Goal: Information Seeking & Learning: Learn about a topic

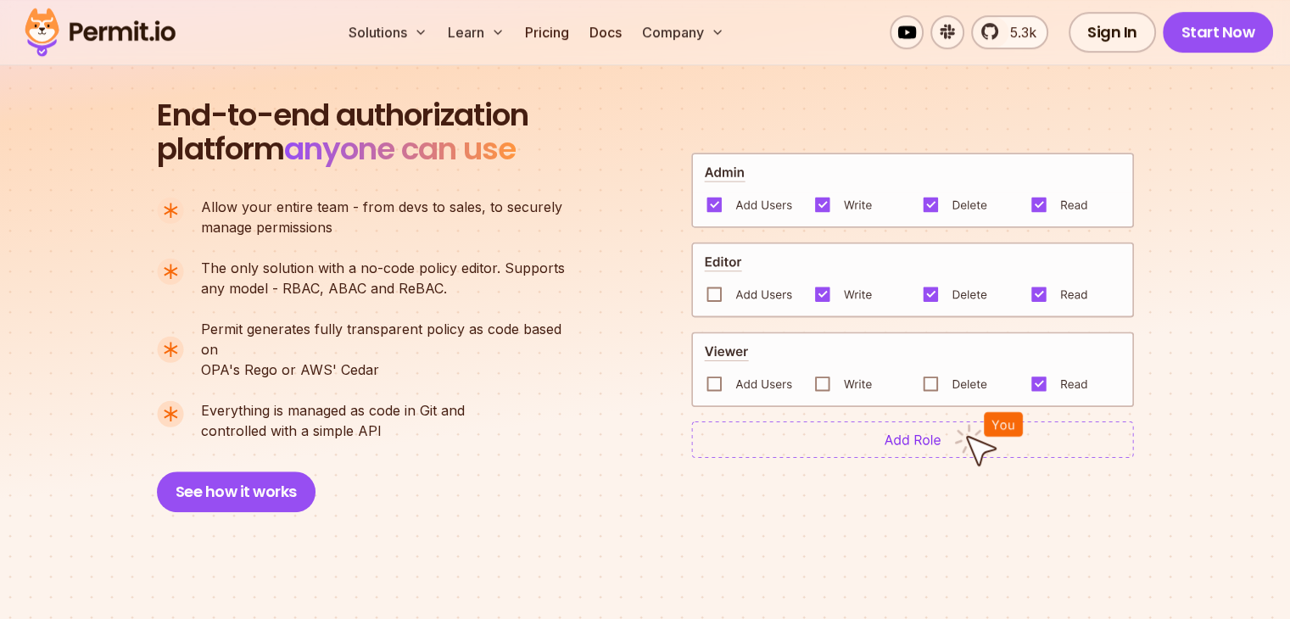
scroll to position [1103, 0]
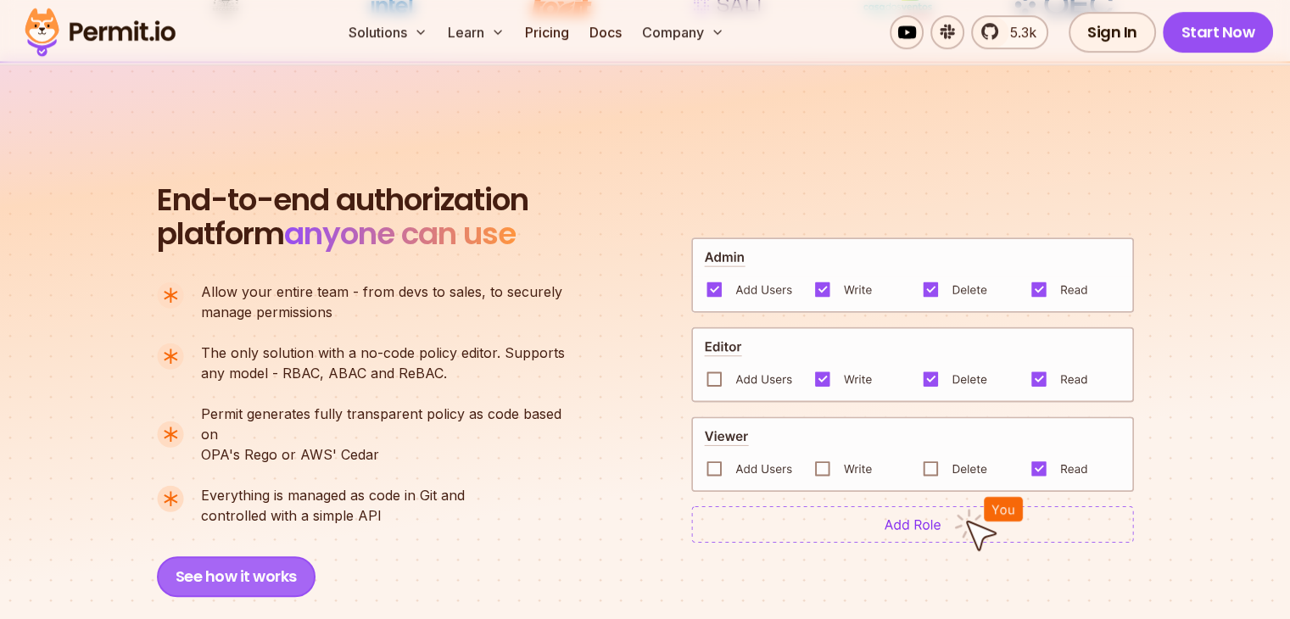
click at [271, 556] on button "See how it works" at bounding box center [236, 576] width 159 height 41
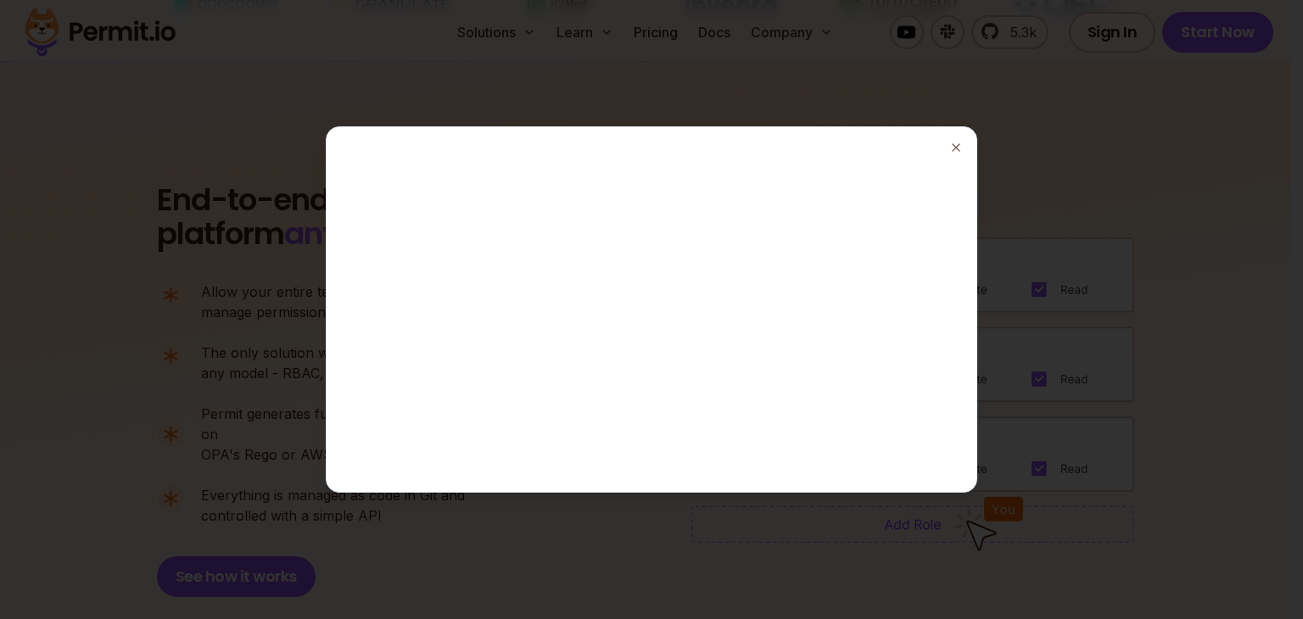
click at [1057, 210] on div at bounding box center [651, 309] width 1303 height 619
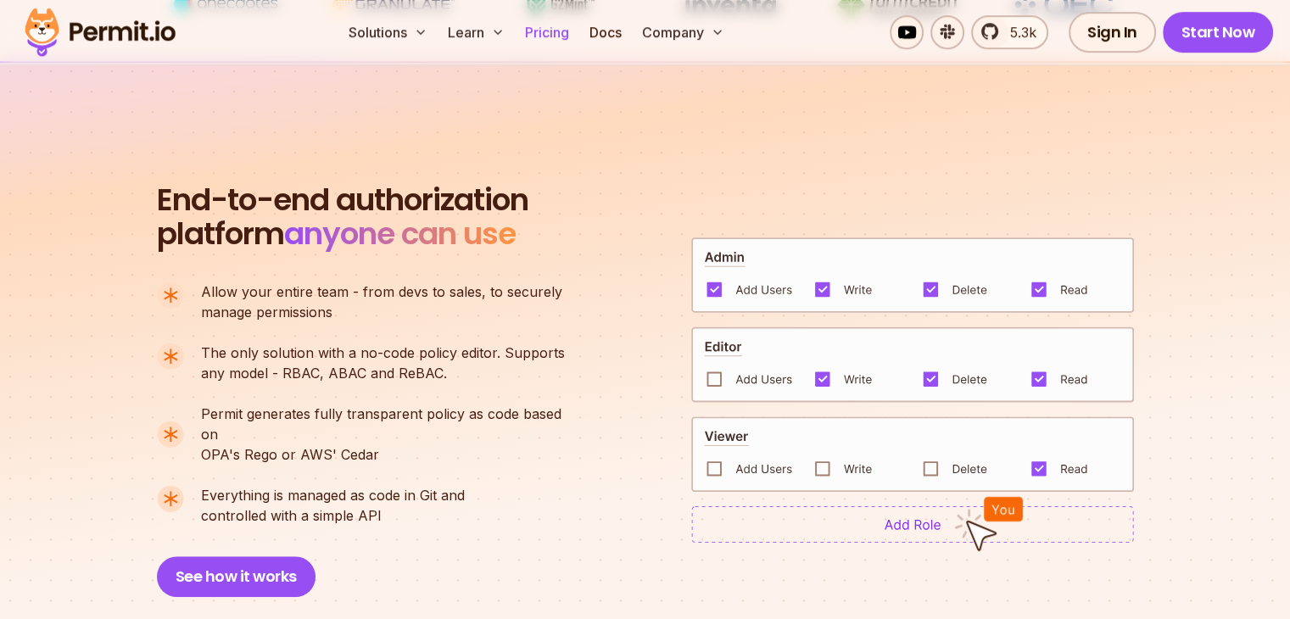
click at [576, 33] on link "Pricing" at bounding box center [547, 32] width 58 height 34
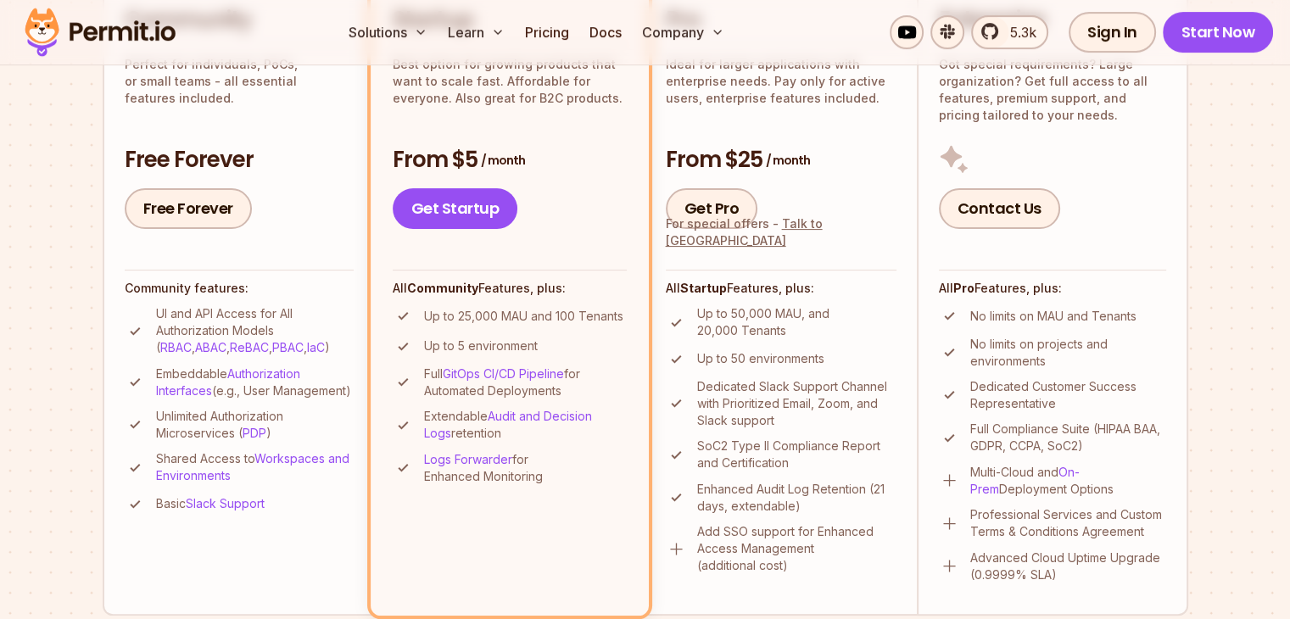
scroll to position [509, 0]
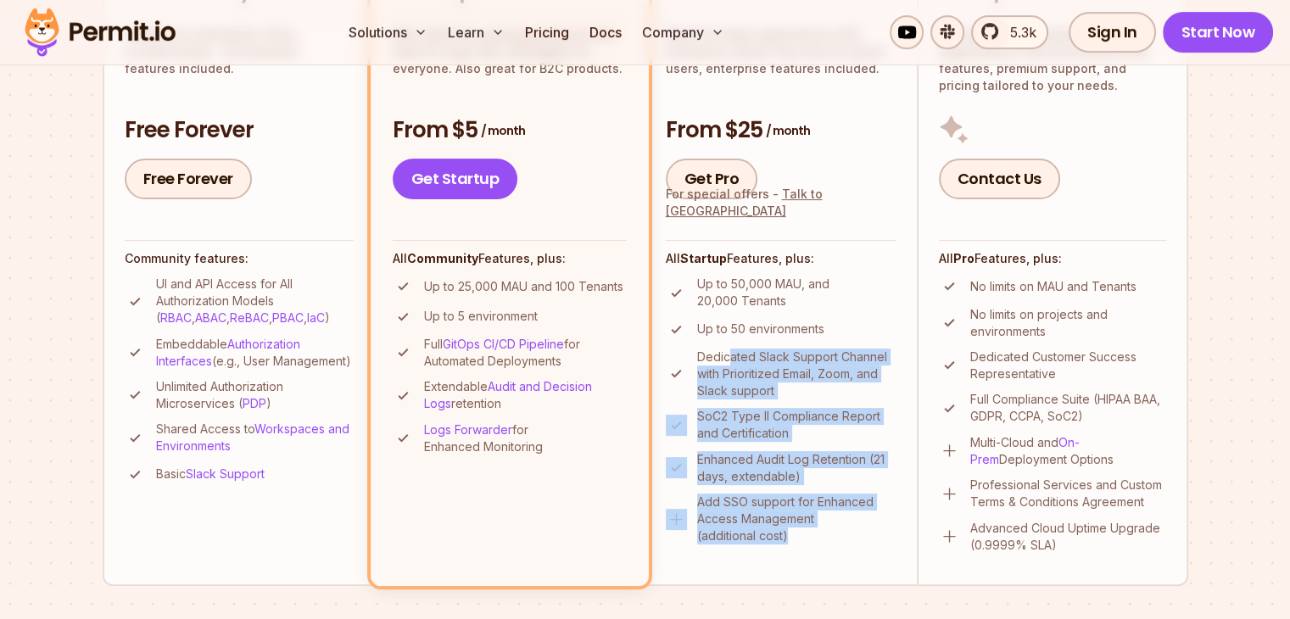
drag, startPoint x: 730, startPoint y: 359, endPoint x: 872, endPoint y: 537, distance: 228.1
click at [872, 537] on ul "Up to 50,000 MAU, and 20,000 Tenants Up to 50 environments Dedicated Slack Supp…" at bounding box center [781, 410] width 231 height 269
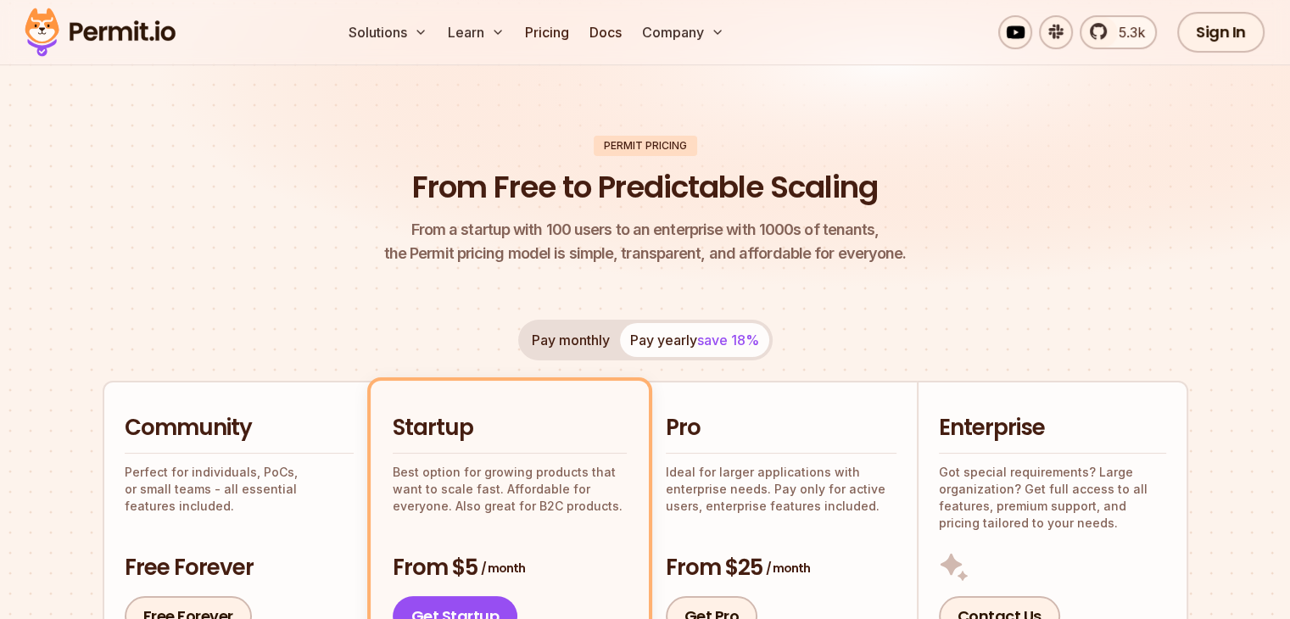
scroll to position [170, 0]
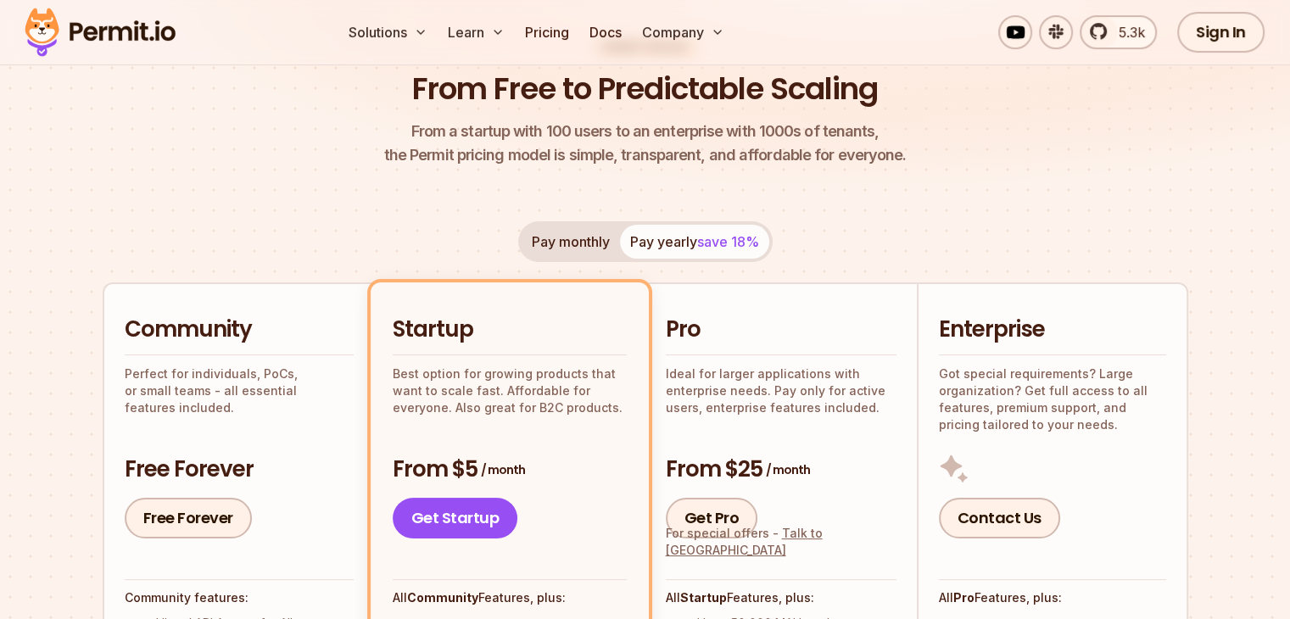
click at [564, 227] on button "Pay monthly" at bounding box center [571, 242] width 98 height 34
click at [684, 232] on button "Pay yearly save 18%" at bounding box center [694, 242] width 149 height 34
click at [570, 236] on button "Pay monthly" at bounding box center [571, 242] width 98 height 34
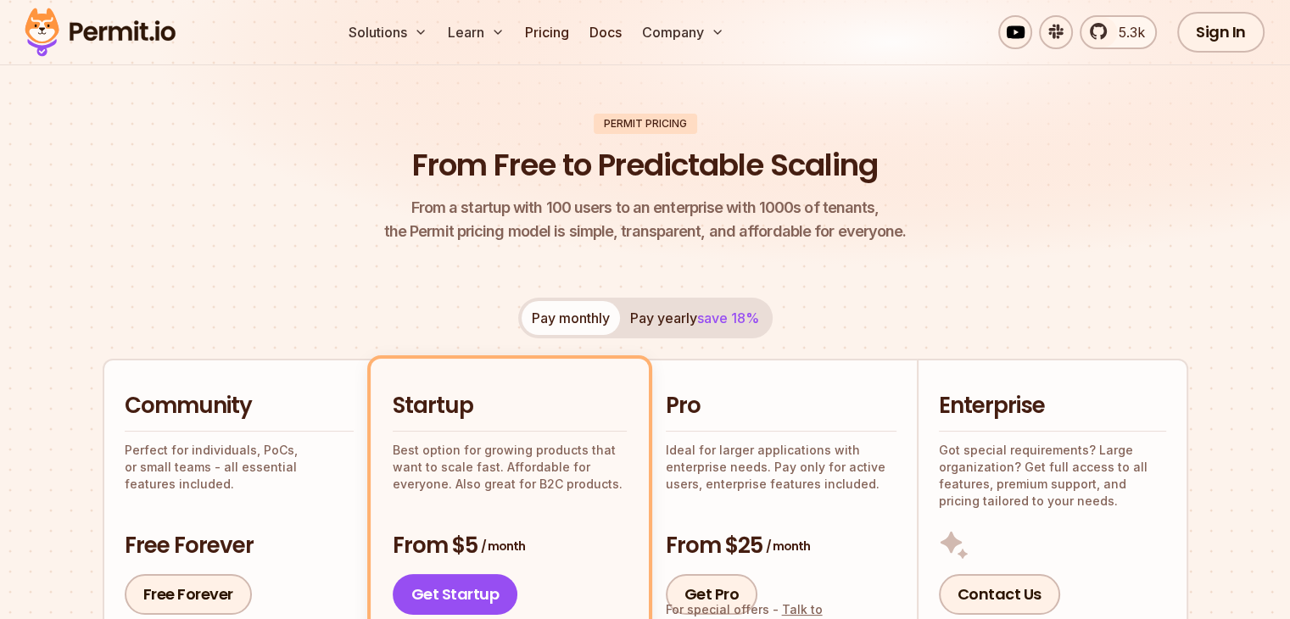
scroll to position [0, 0]
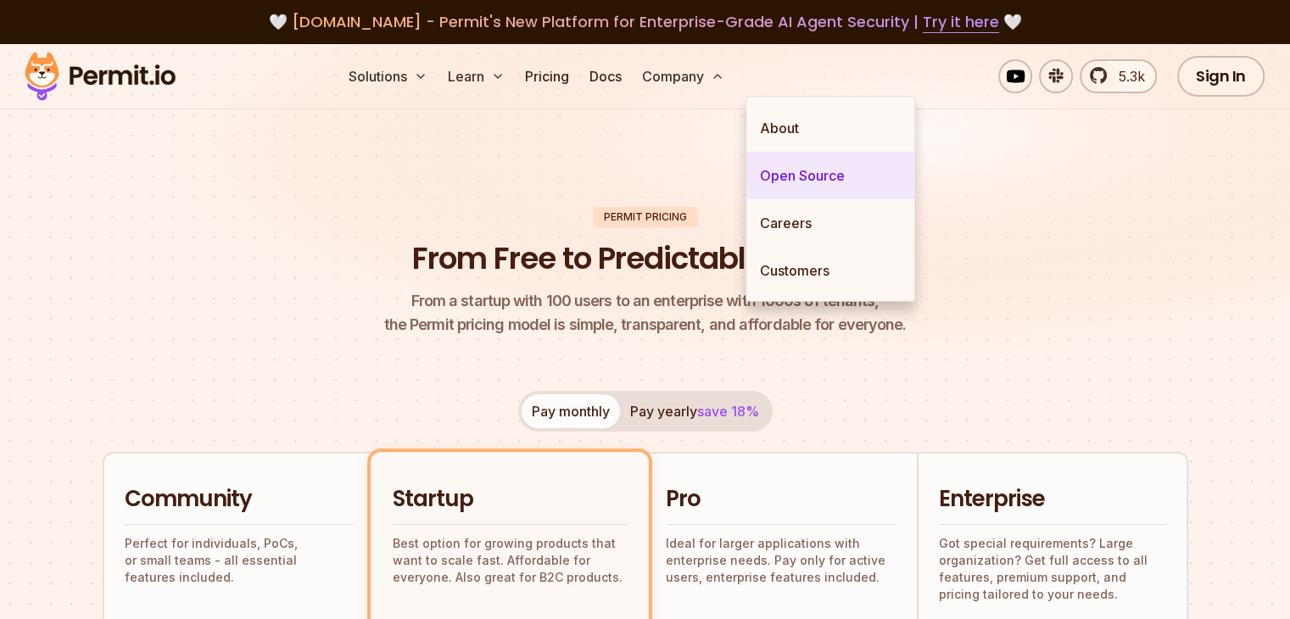
click at [770, 172] on link "Open Source" at bounding box center [831, 176] width 168 height 48
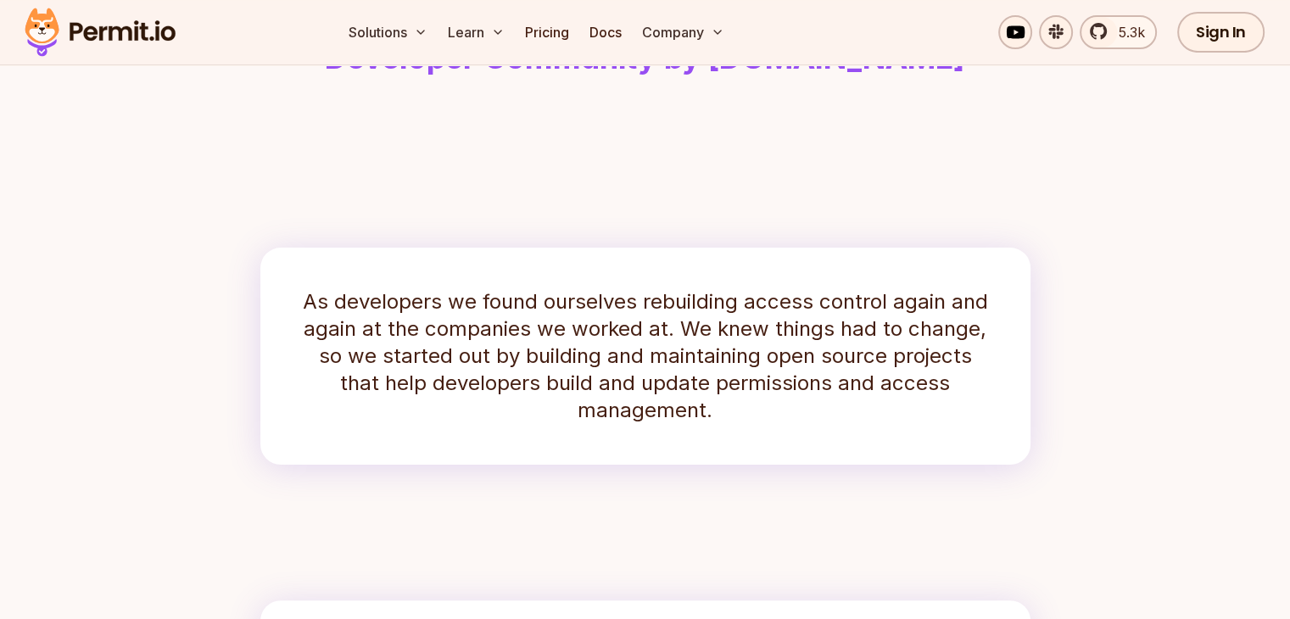
scroll to position [254, 0]
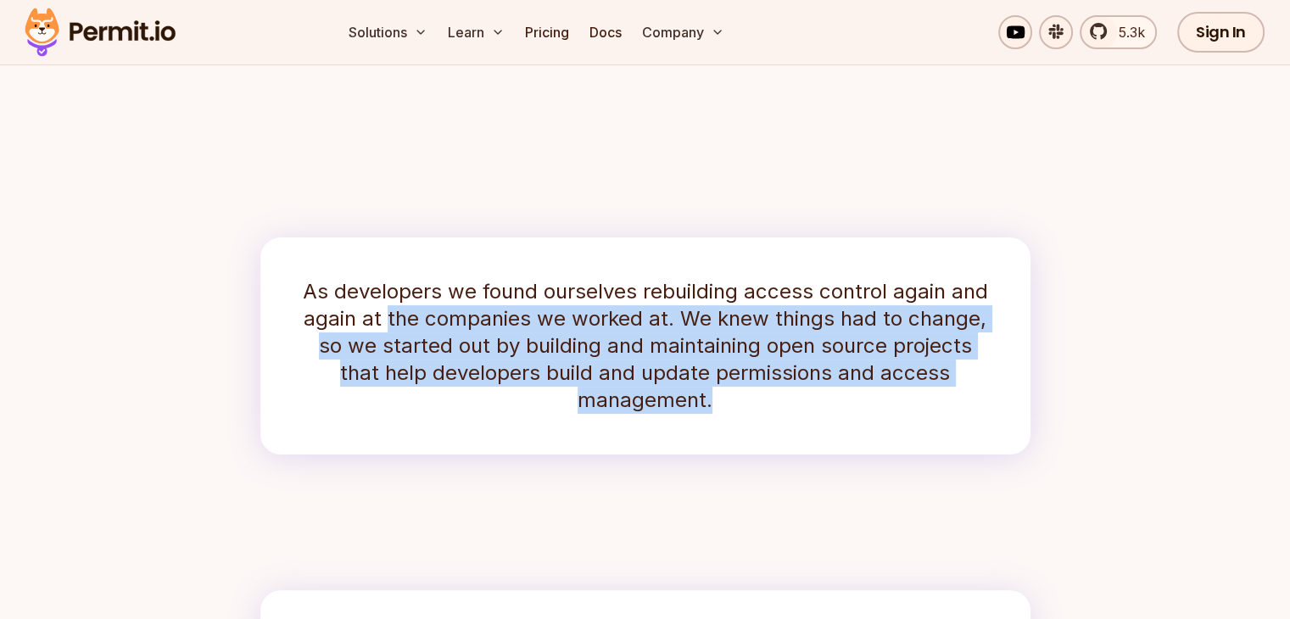
drag, startPoint x: 392, startPoint y: 347, endPoint x: 808, endPoint y: 422, distance: 422.5
click at [808, 414] on p "As developers we found ourselves rebuilding access control again and again at t…" at bounding box center [645, 346] width 689 height 136
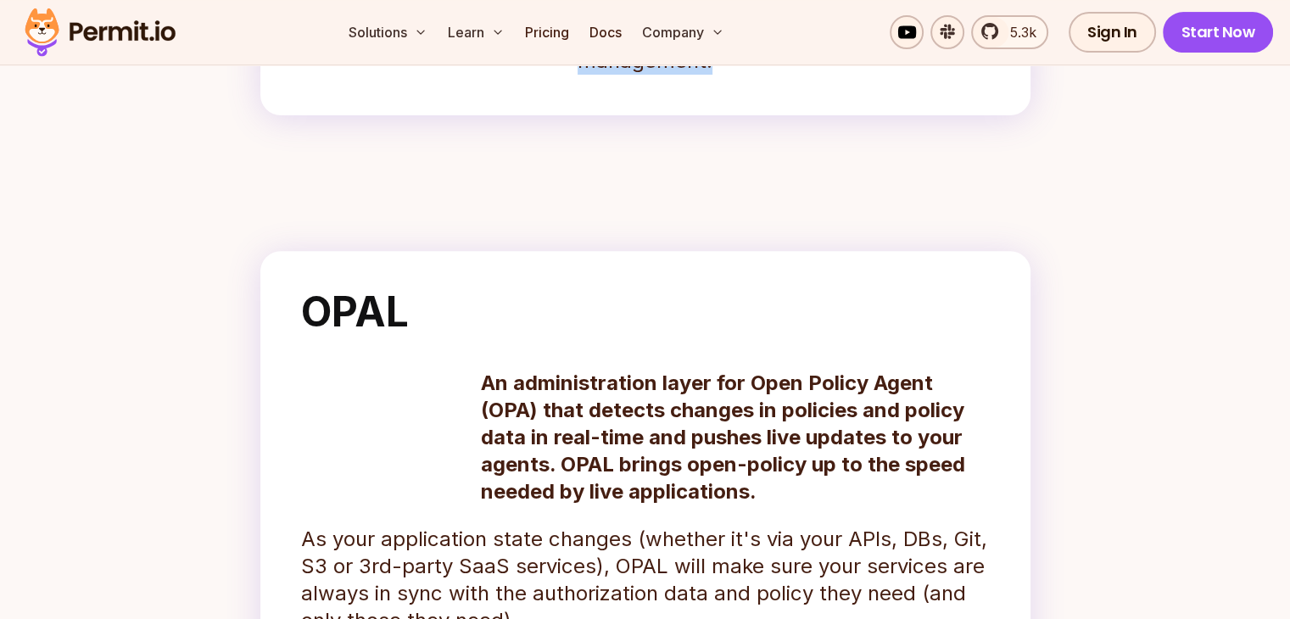
scroll to position [763, 0]
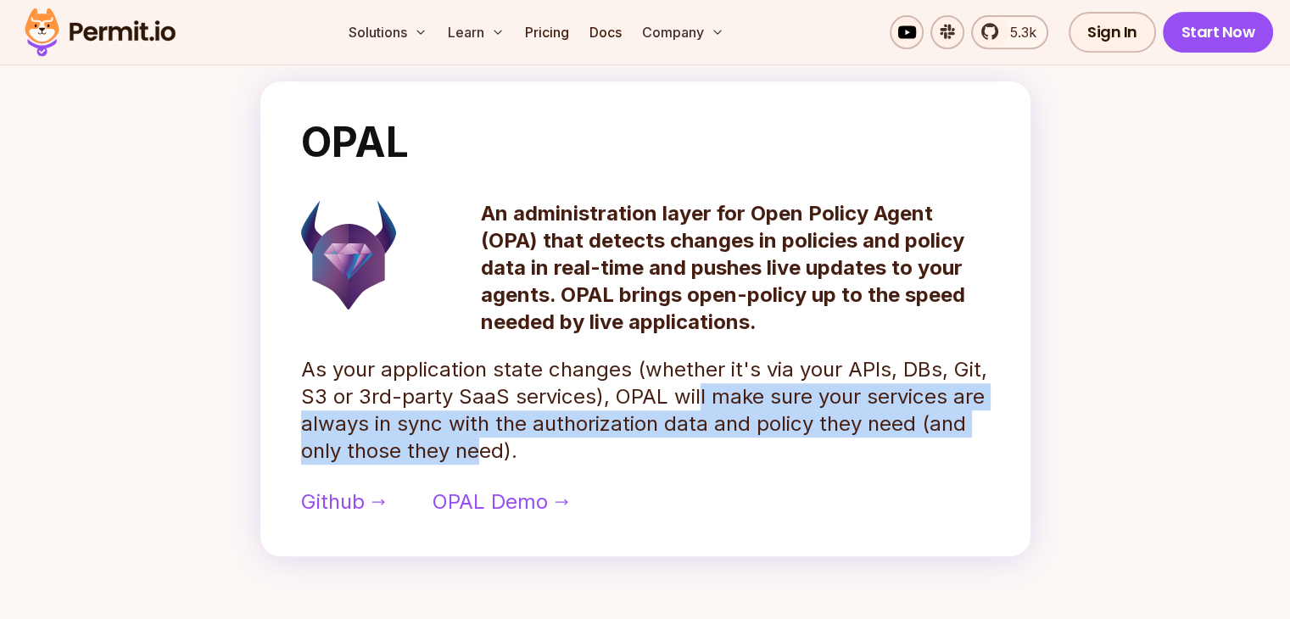
drag, startPoint x: 697, startPoint y: 422, endPoint x: 472, endPoint y: 460, distance: 228.9
click at [472, 460] on p "As your application state changes (whether it's via your APIs, DBs, Git, S3 or …" at bounding box center [645, 410] width 689 height 109
click at [629, 32] on link "Docs" at bounding box center [606, 32] width 46 height 34
click at [576, 39] on link "Pricing" at bounding box center [547, 32] width 58 height 34
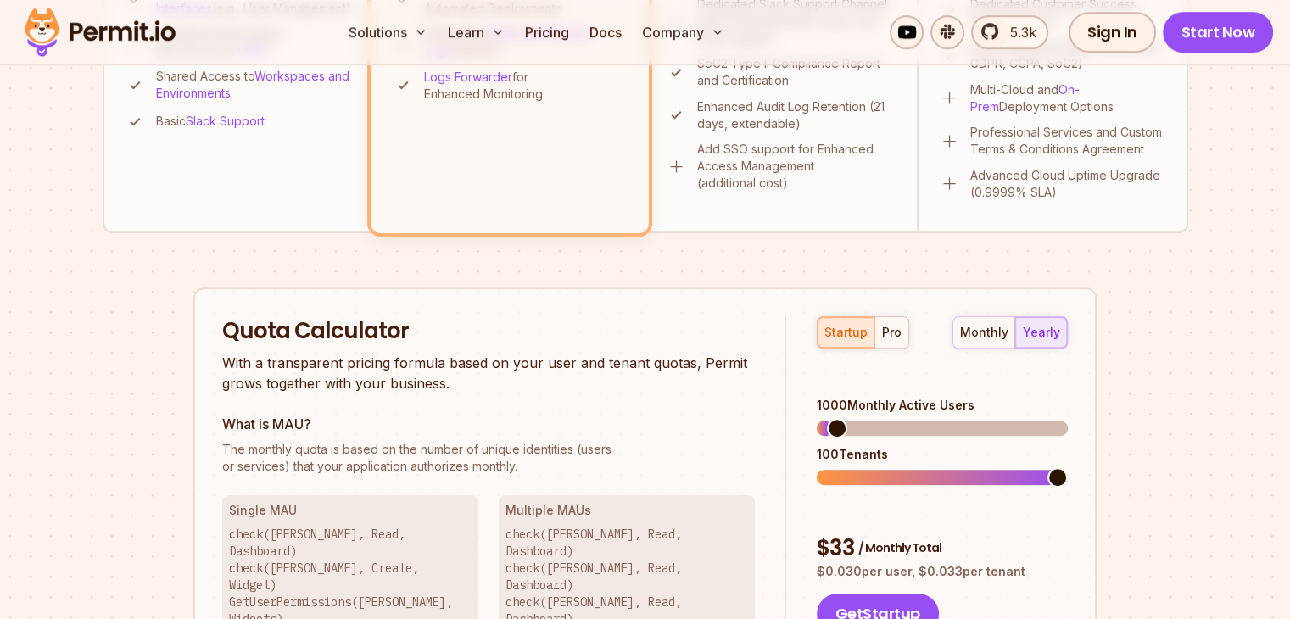
scroll to position [1018, 0]
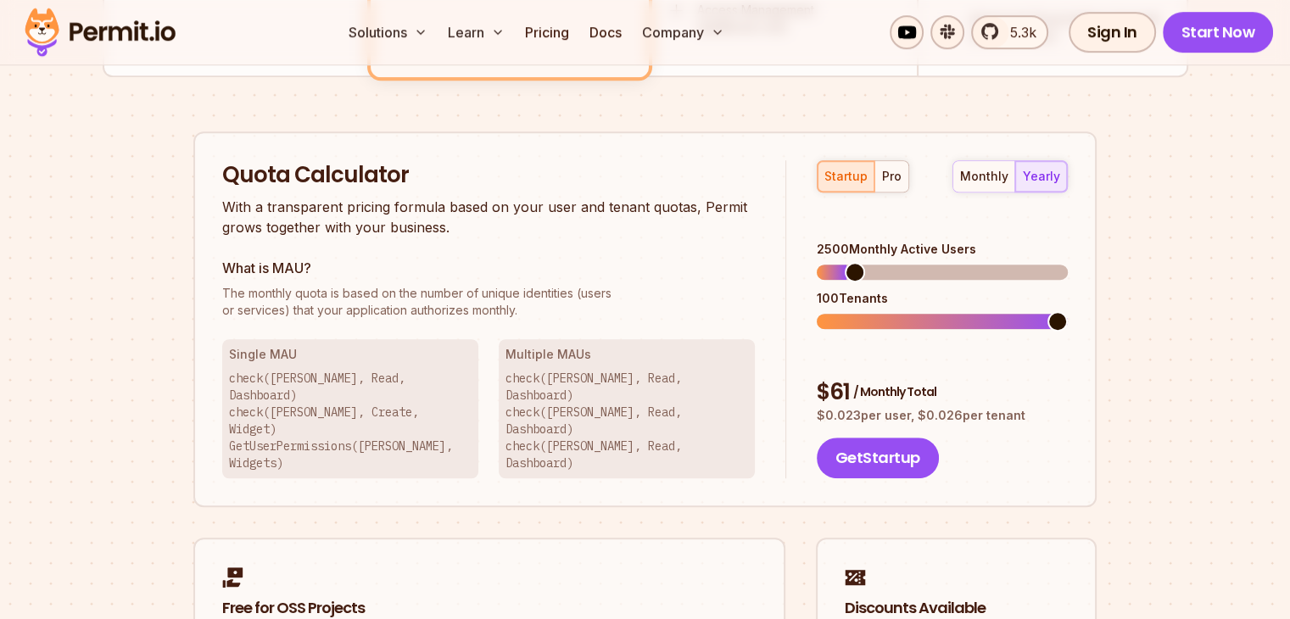
click at [847, 262] on span at bounding box center [855, 272] width 20 height 20
click at [860, 262] on span at bounding box center [868, 272] width 20 height 20
click at [1068, 311] on span at bounding box center [1058, 321] width 20 height 20
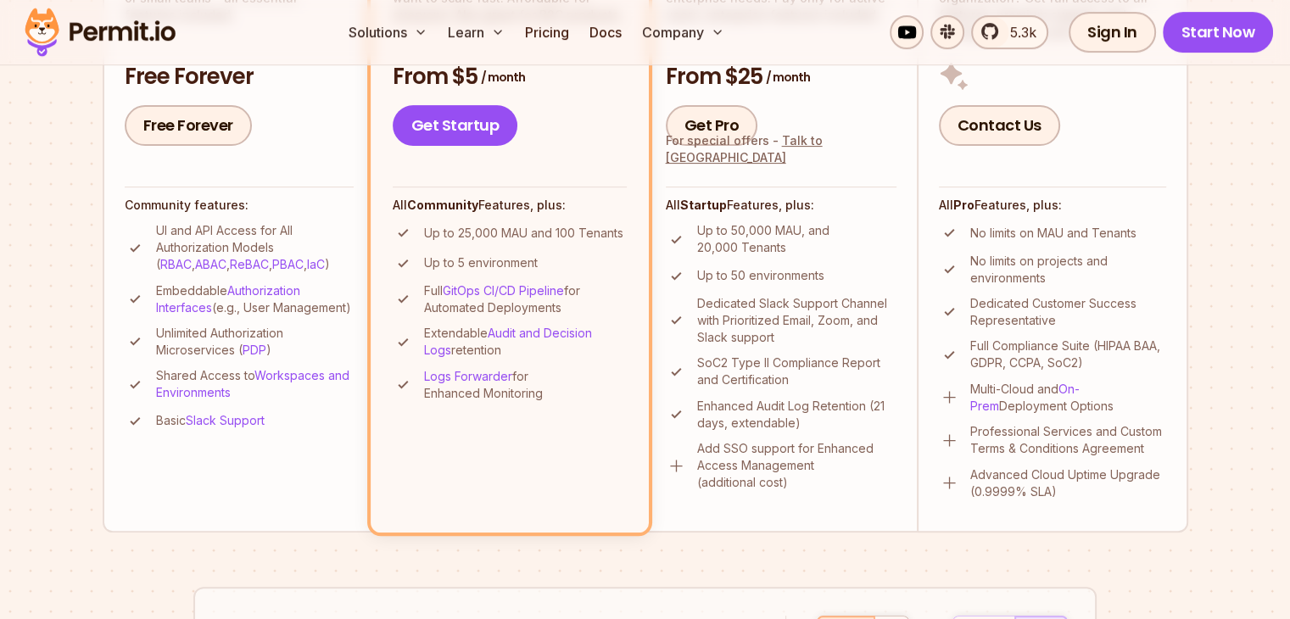
scroll to position [424, 0]
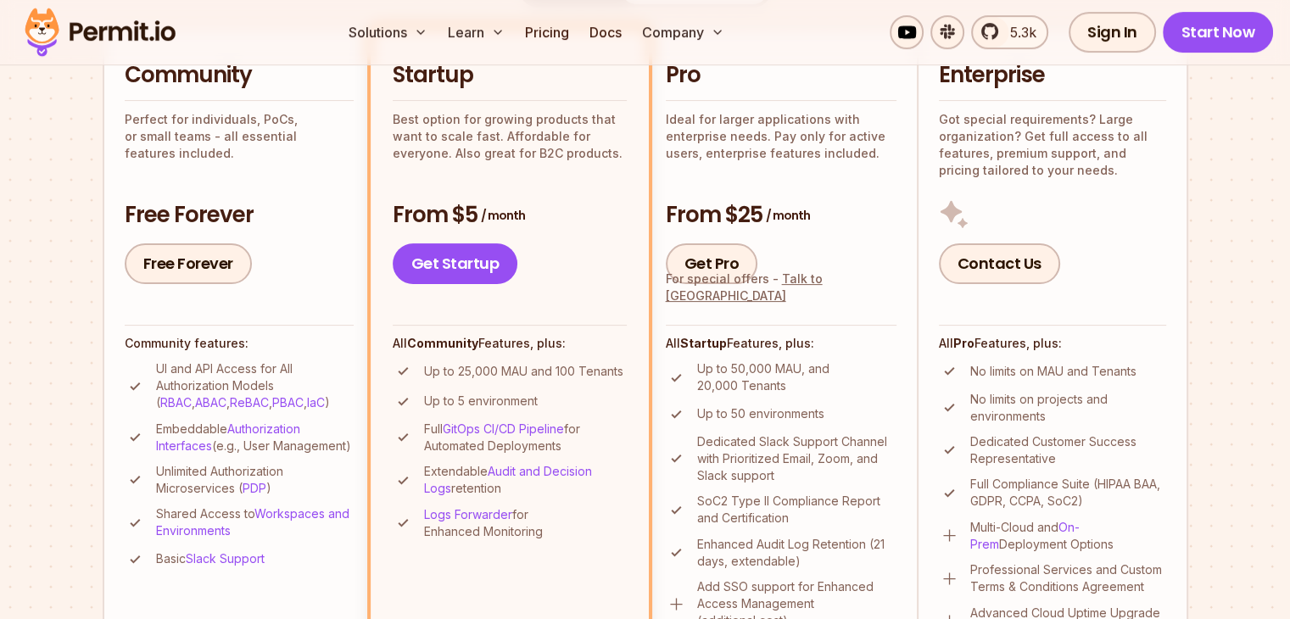
click at [825, 333] on div "All Startup Features, plus: Up to 50,000 MAU, and 20,000 Tenants Up to 50 envir…" at bounding box center [781, 477] width 231 height 305
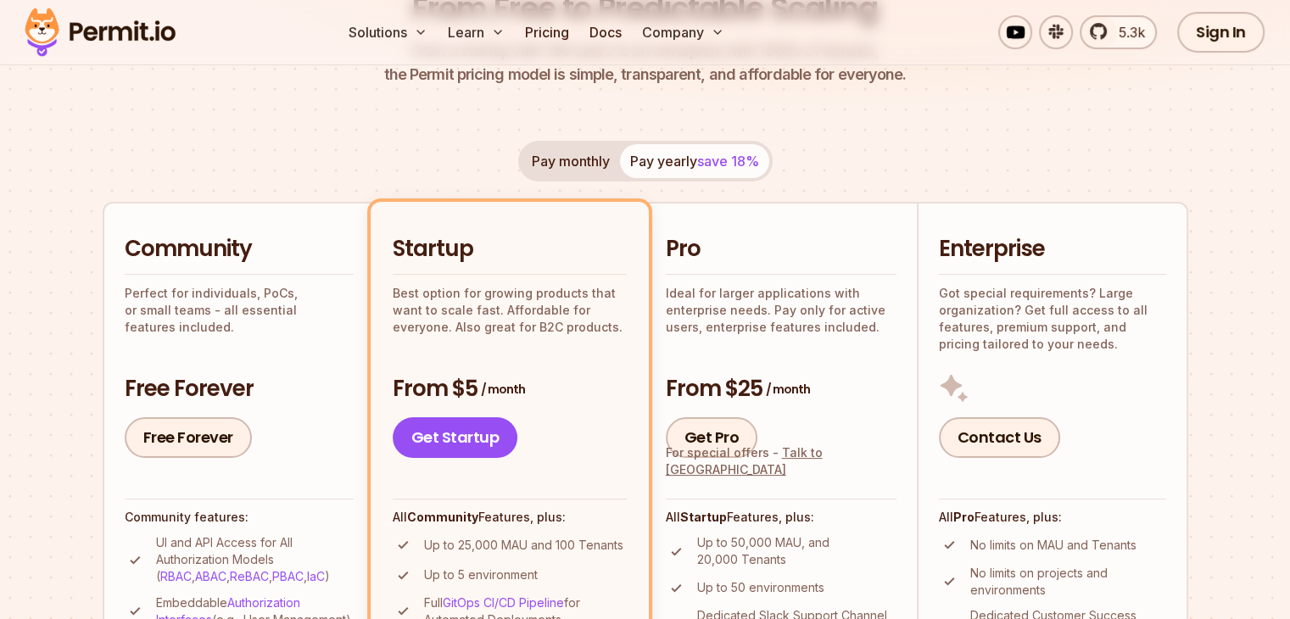
scroll to position [170, 0]
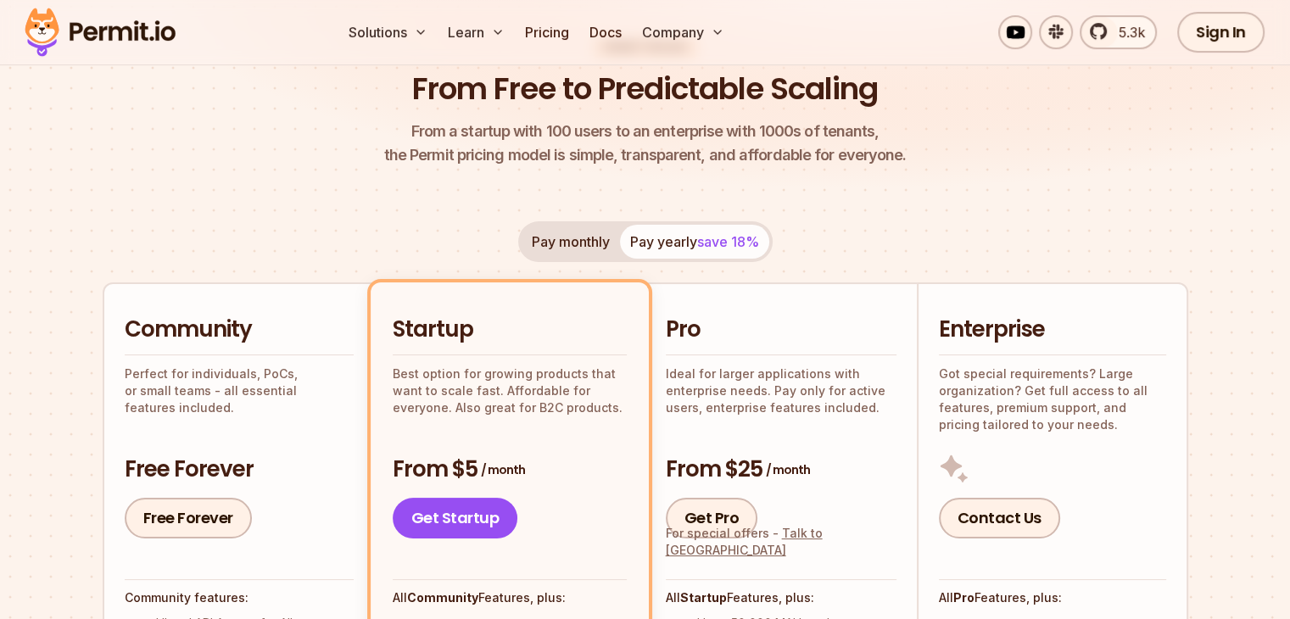
click at [801, 335] on h2 "Pro" at bounding box center [781, 330] width 231 height 31
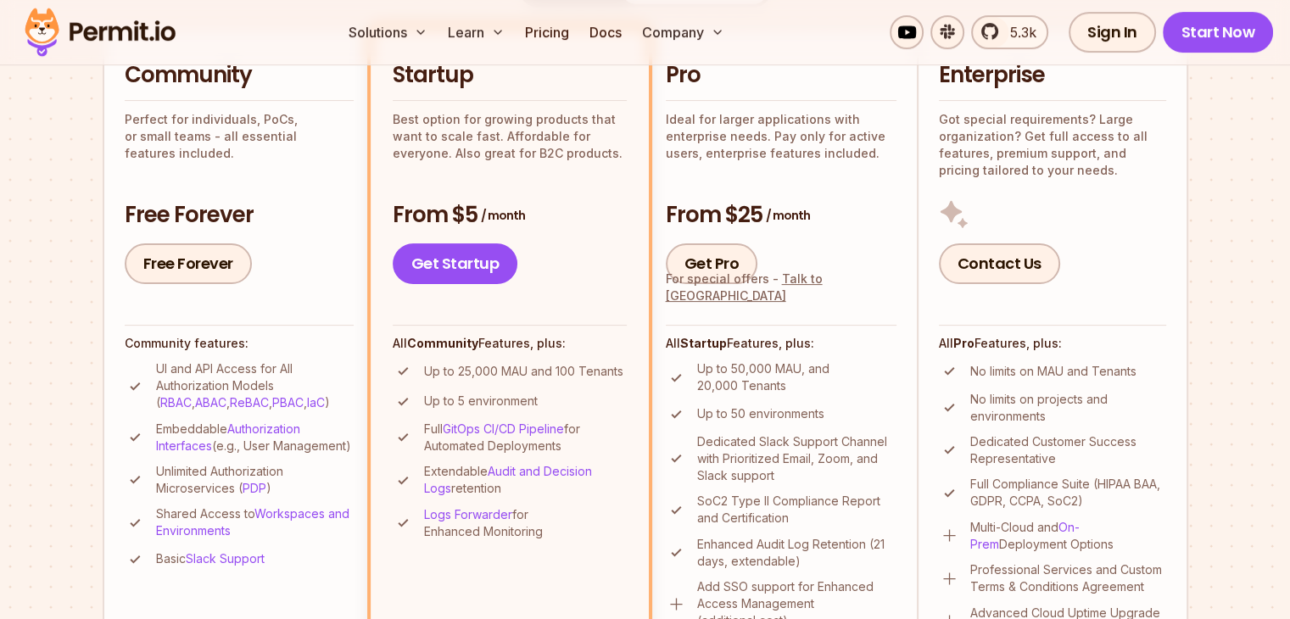
scroll to position [679, 0]
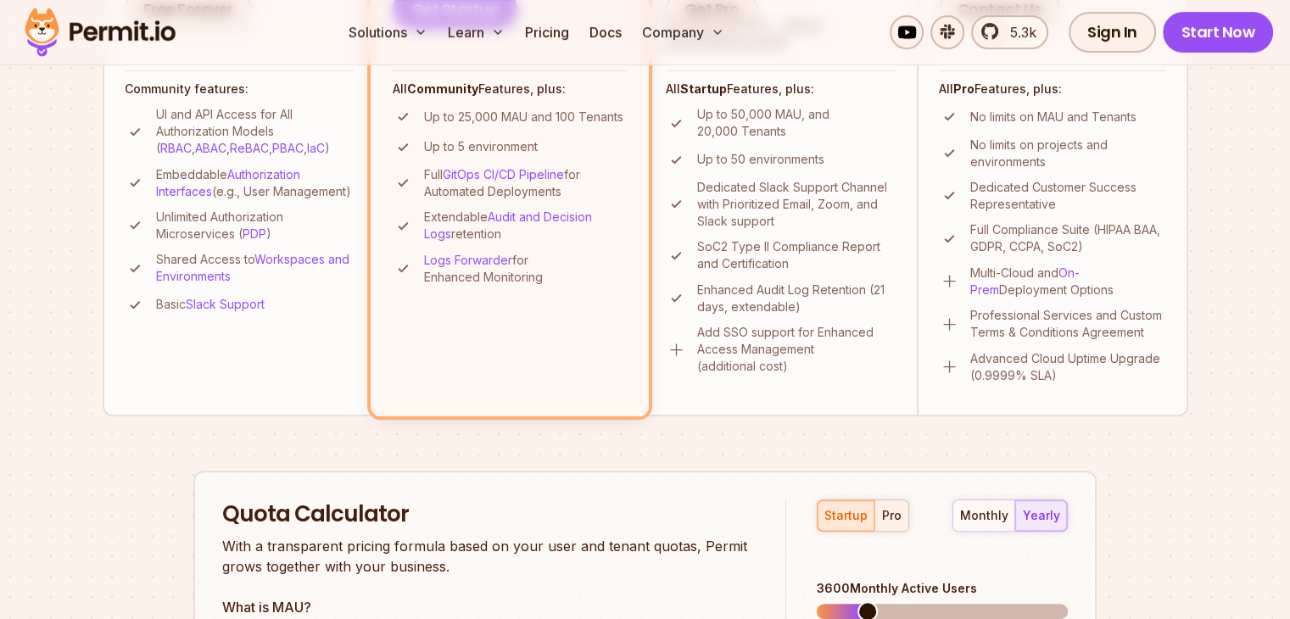
click at [894, 525] on button "pro" at bounding box center [892, 516] width 34 height 31
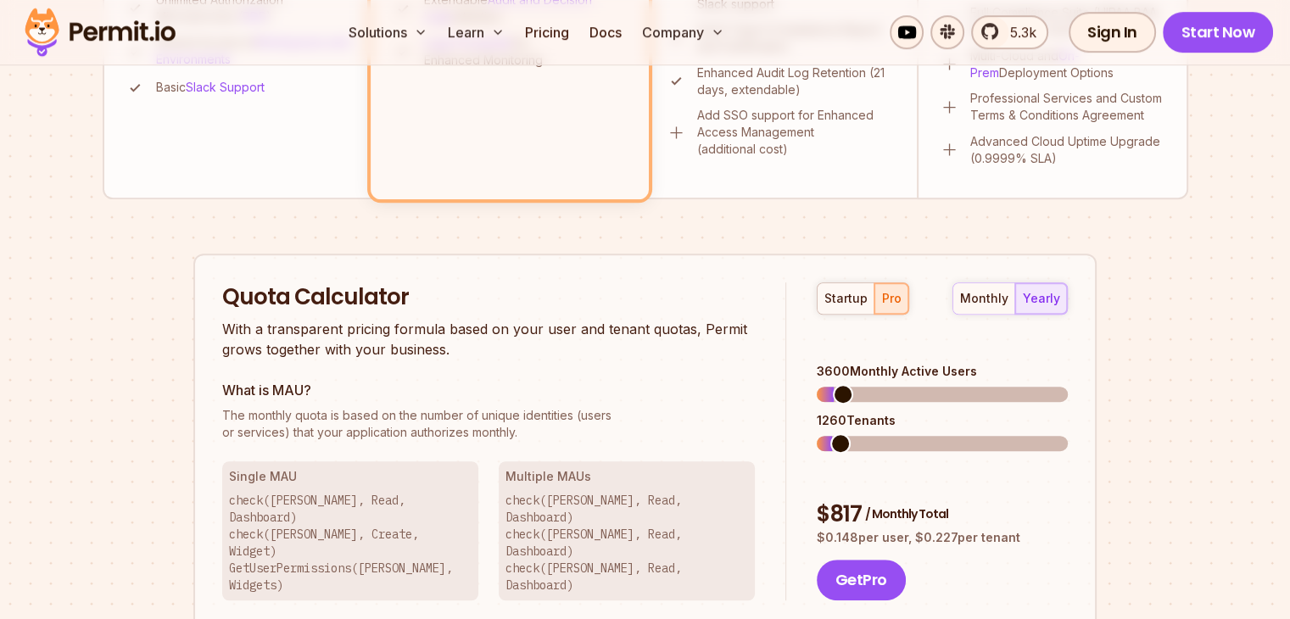
scroll to position [933, 0]
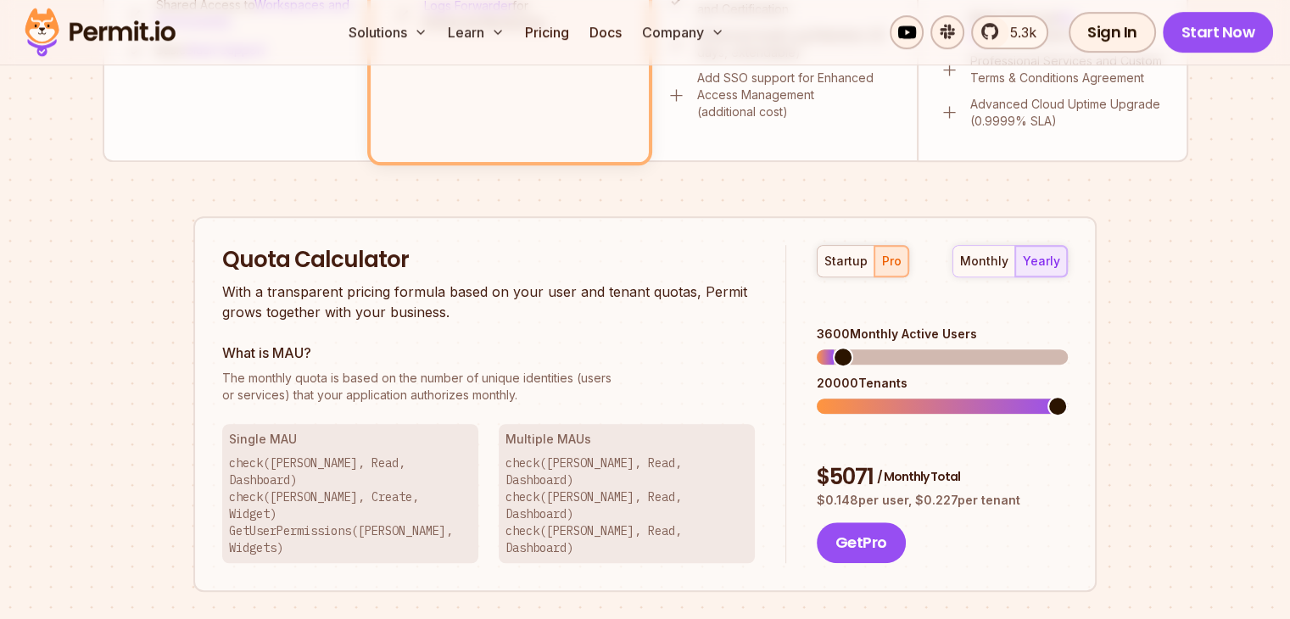
click at [1068, 396] on span at bounding box center [1058, 406] width 20 height 20
click at [828, 347] on span at bounding box center [838, 357] width 20 height 20
click at [846, 396] on span at bounding box center [853, 406] width 20 height 20
click at [841, 347] on span at bounding box center [849, 357] width 20 height 20
click at [855, 396] on span at bounding box center [862, 406] width 20 height 20
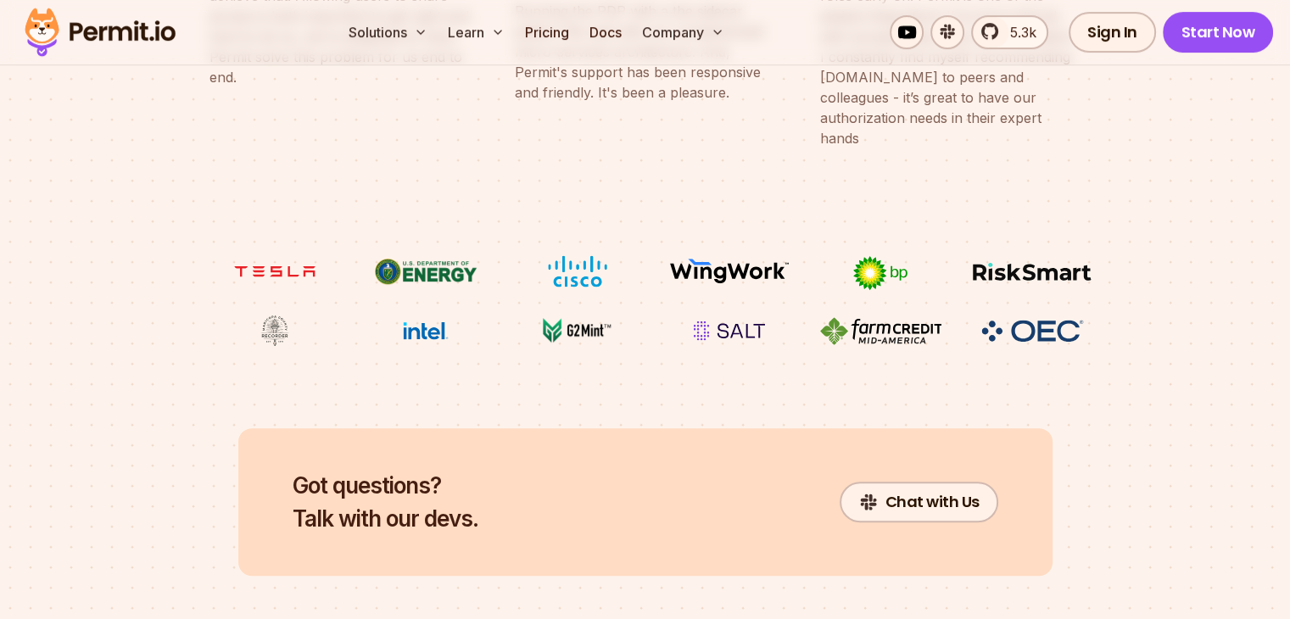
scroll to position [7231, 0]
